Goal: Register for event/course

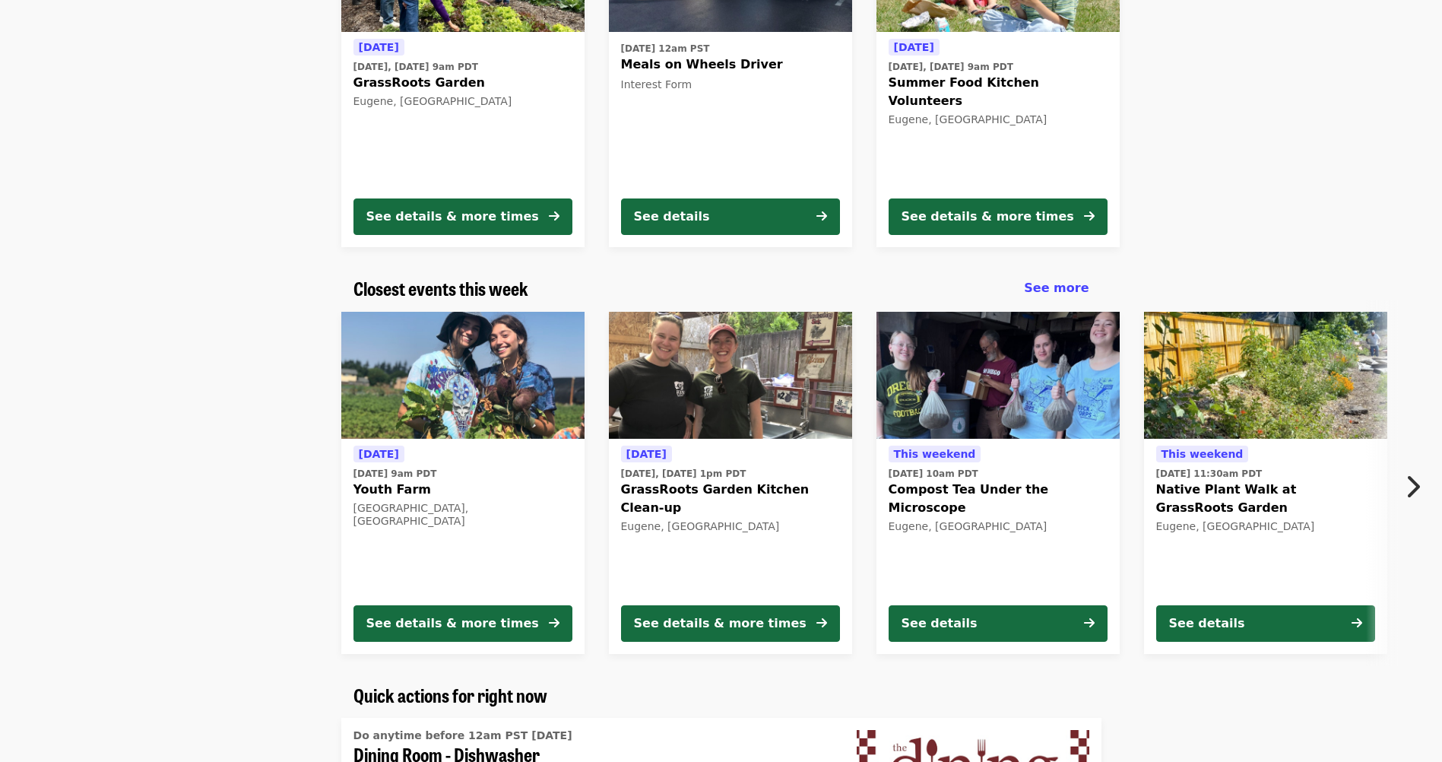
scroll to position [304, 0]
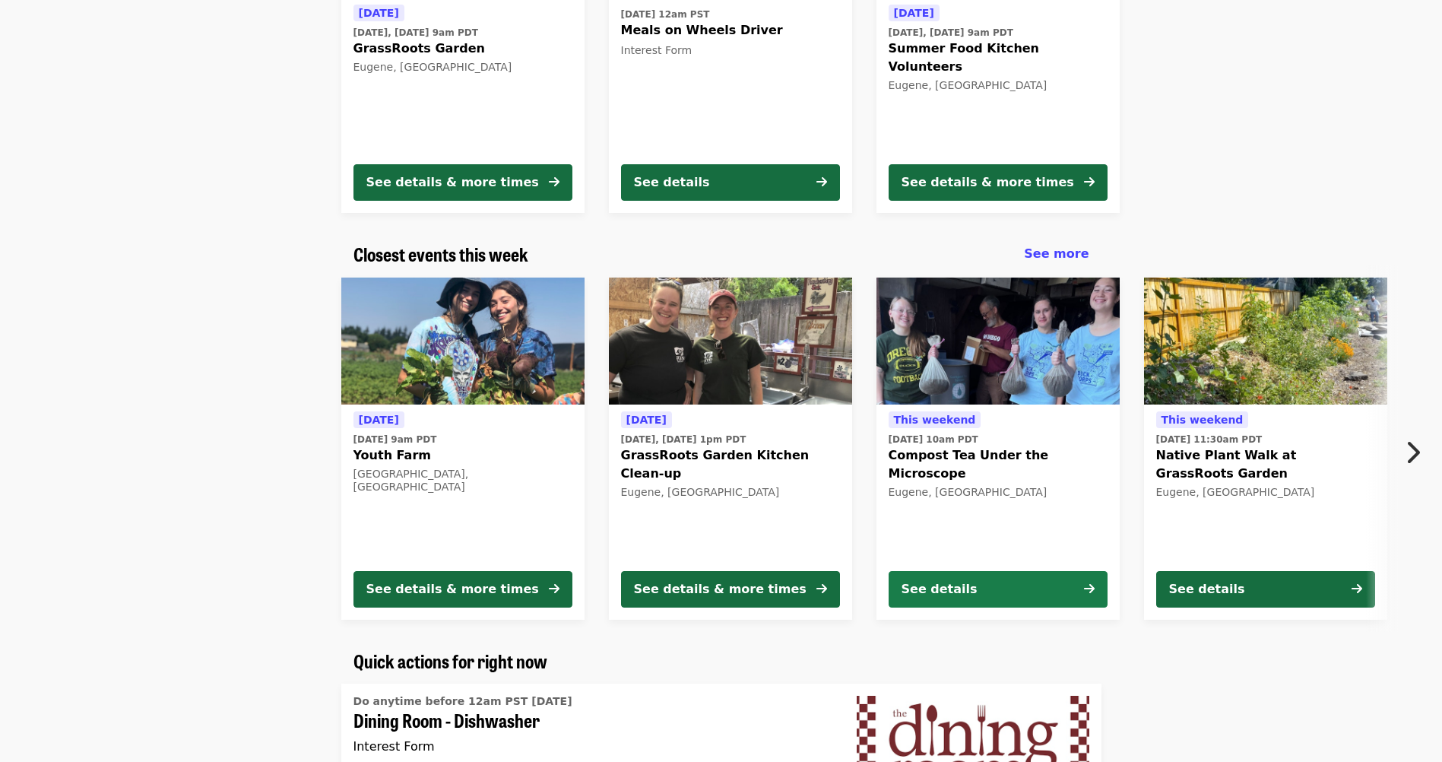
click at [988, 586] on button "See details" at bounding box center [997, 589] width 219 height 36
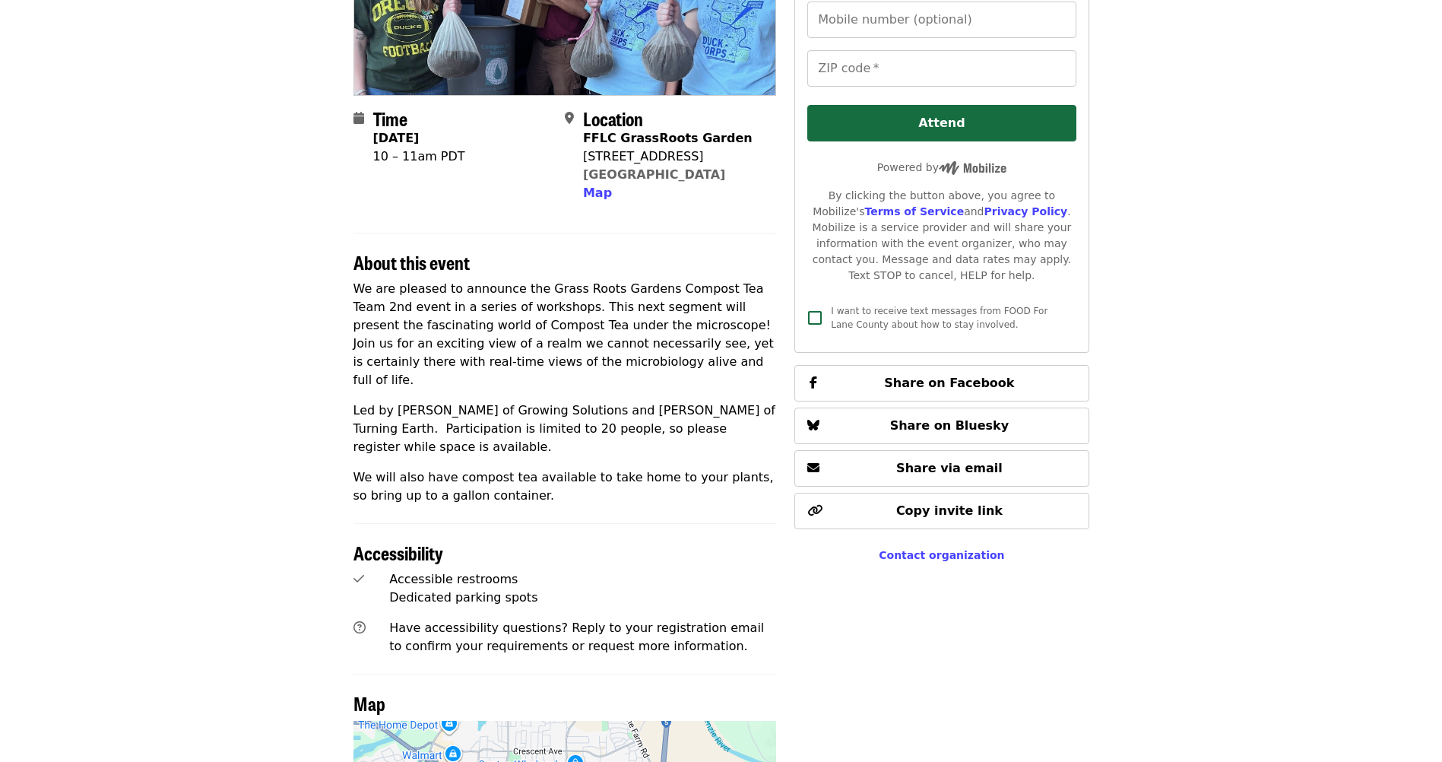
scroll to position [304, 0]
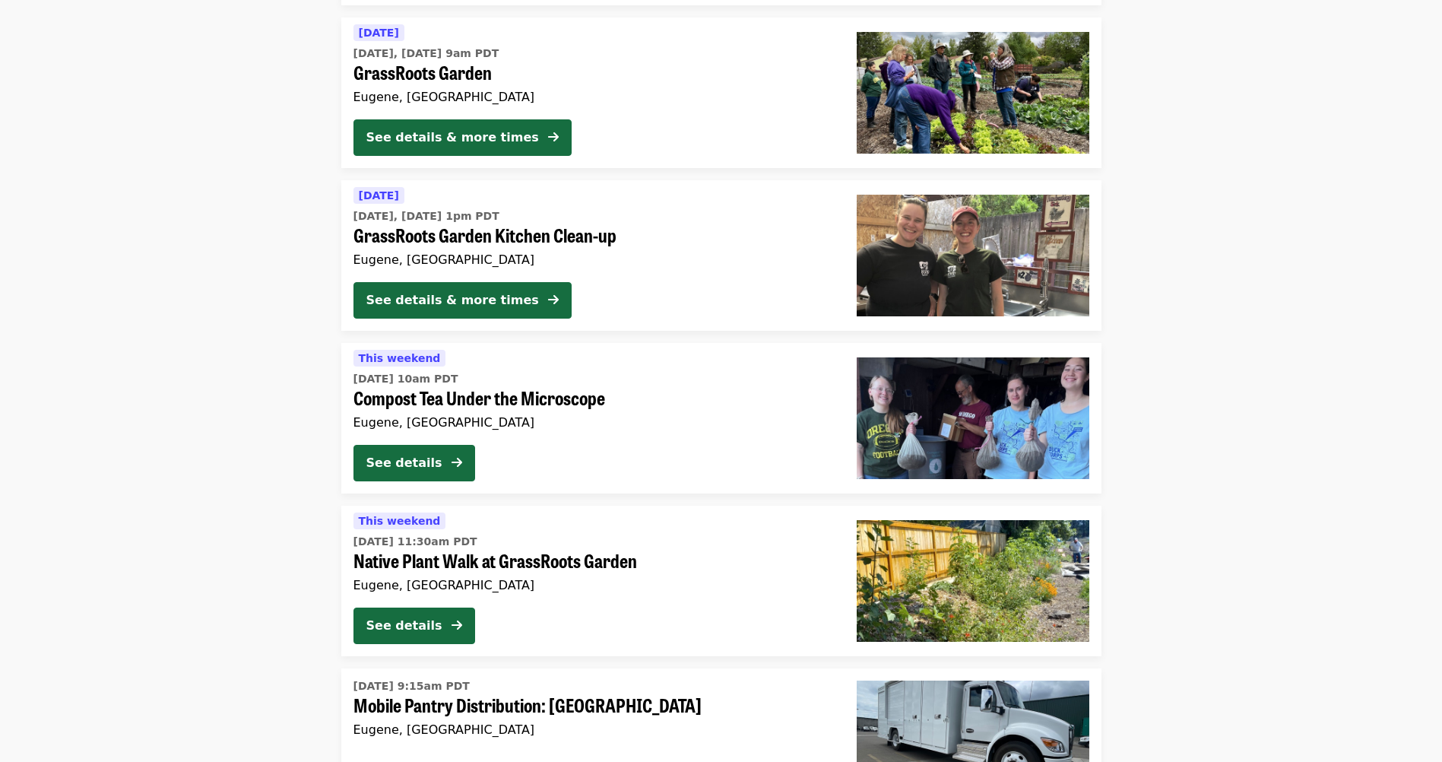
scroll to position [1596, 0]
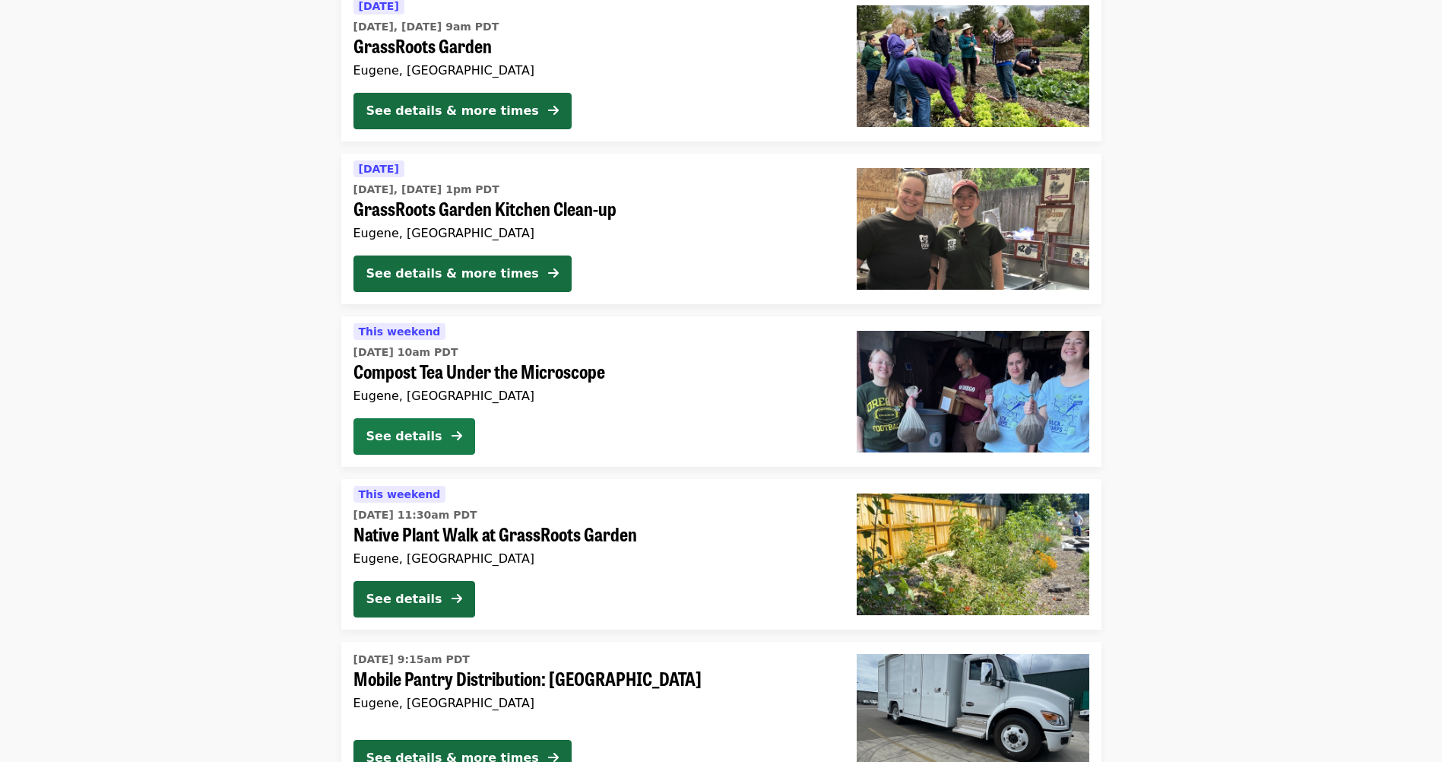
click at [450, 432] on button "See details" at bounding box center [414, 436] width 122 height 36
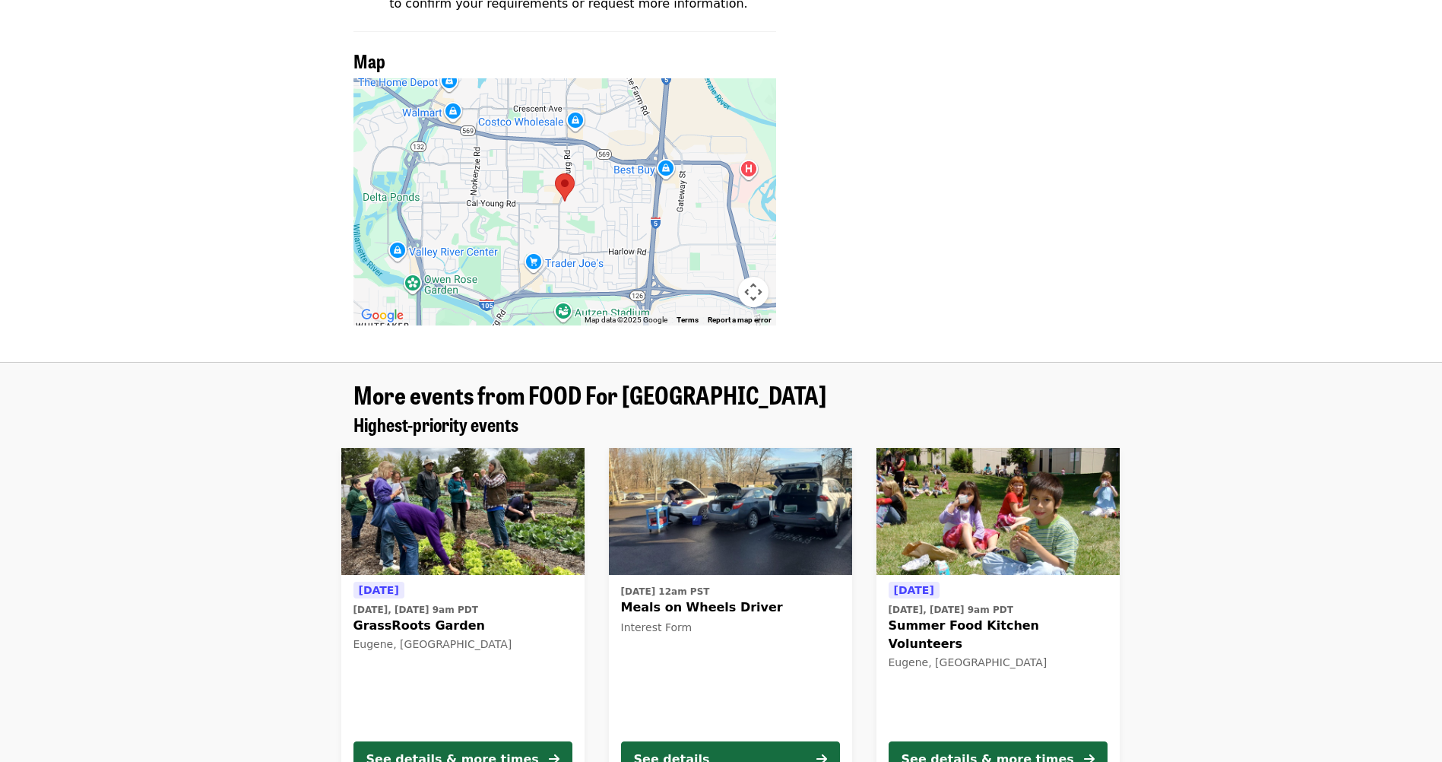
scroll to position [608, 0]
